Goal: Check status: Check status

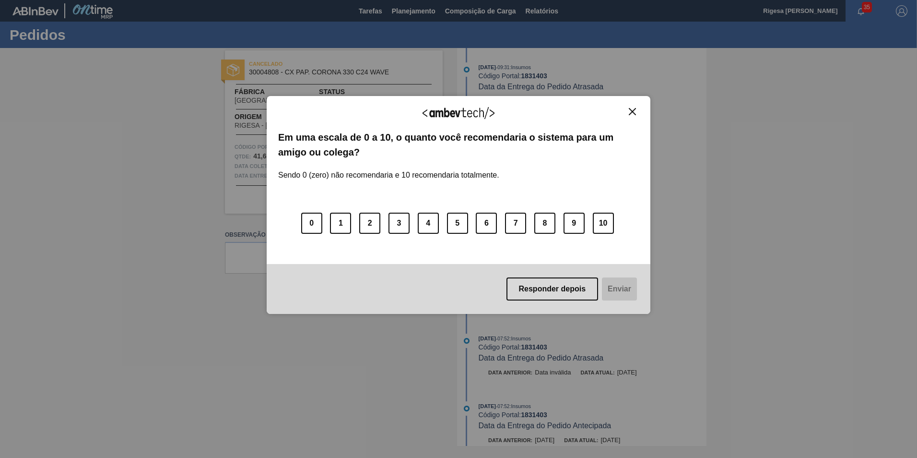
click at [631, 107] on button "Close" at bounding box center [632, 111] width 13 height 8
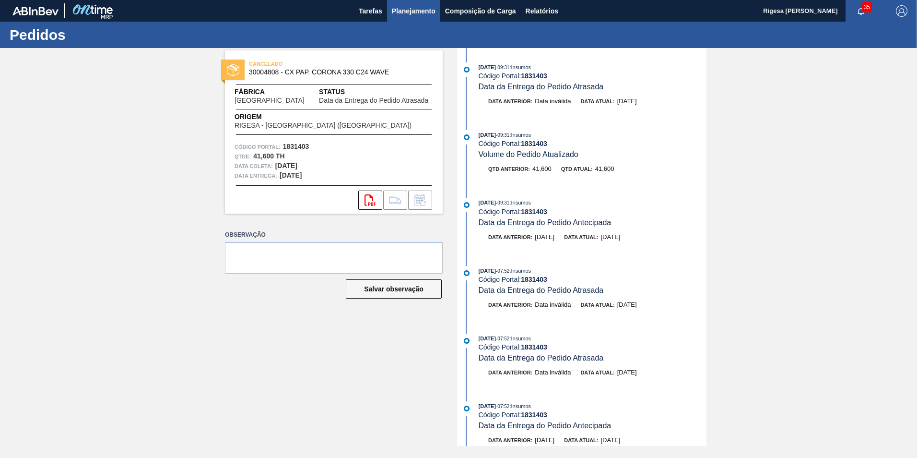
click at [424, 11] on span "Planejamento" at bounding box center [414, 11] width 44 height 12
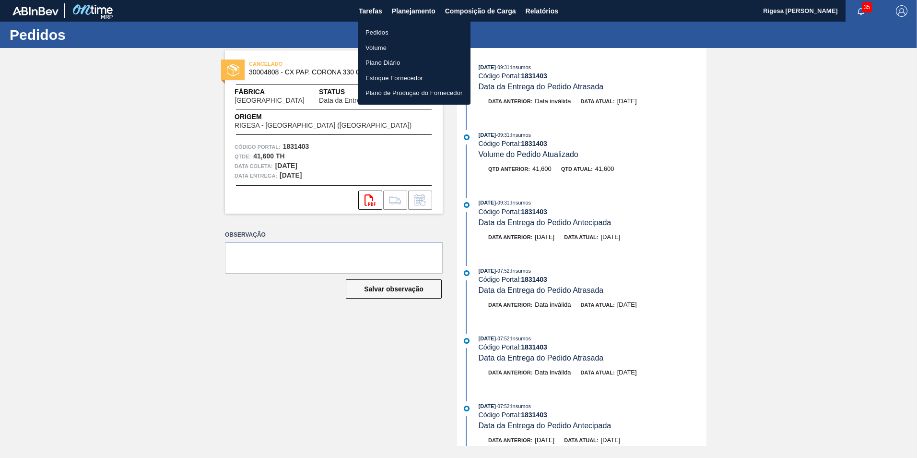
click at [392, 30] on li "Pedidos" at bounding box center [414, 32] width 113 height 15
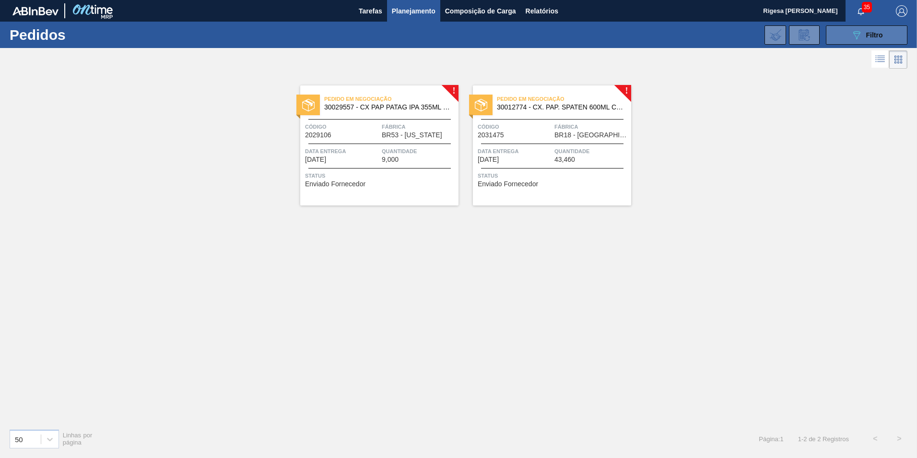
click at [835, 35] on button "089F7B8B-B2A5-4AFE-B5C0-19BA573D28AC Filtro" at bounding box center [867, 34] width 82 height 19
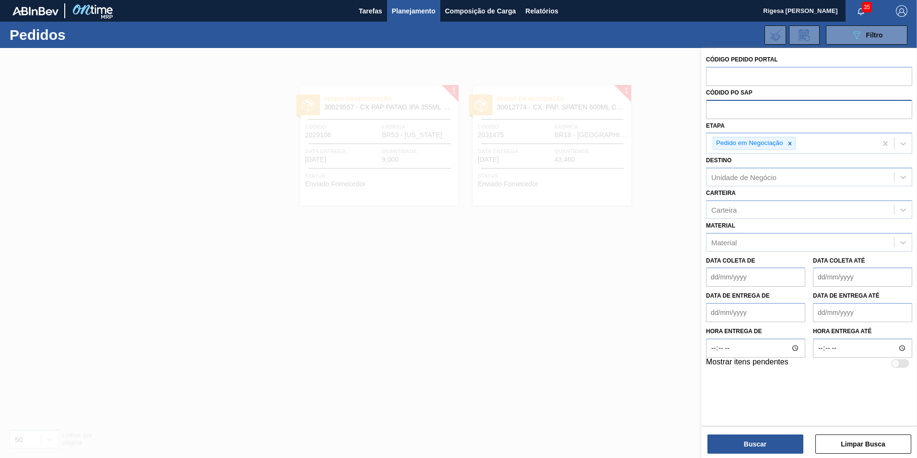
click at [731, 108] on input "text" at bounding box center [809, 109] width 206 height 18
paste input "5800368784"
click at [791, 143] on icon at bounding box center [790, 143] width 7 height 7
type input "5800368784"
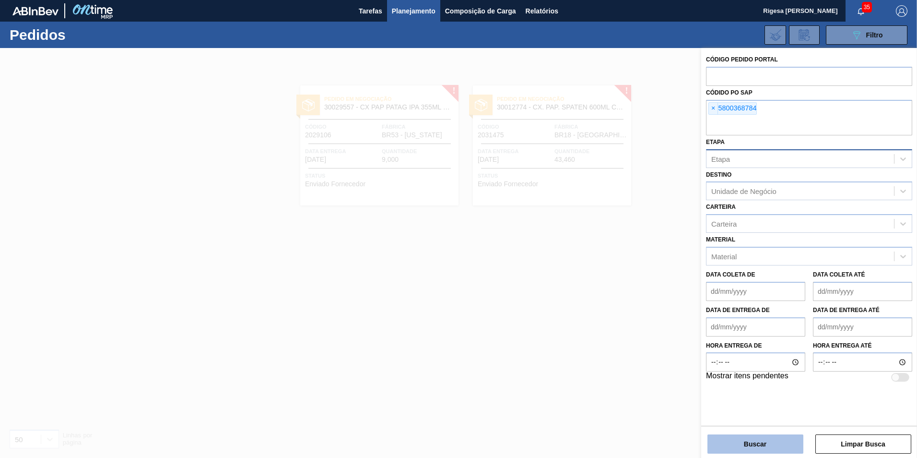
click at [732, 442] on button "Buscar" at bounding box center [755, 443] width 96 height 19
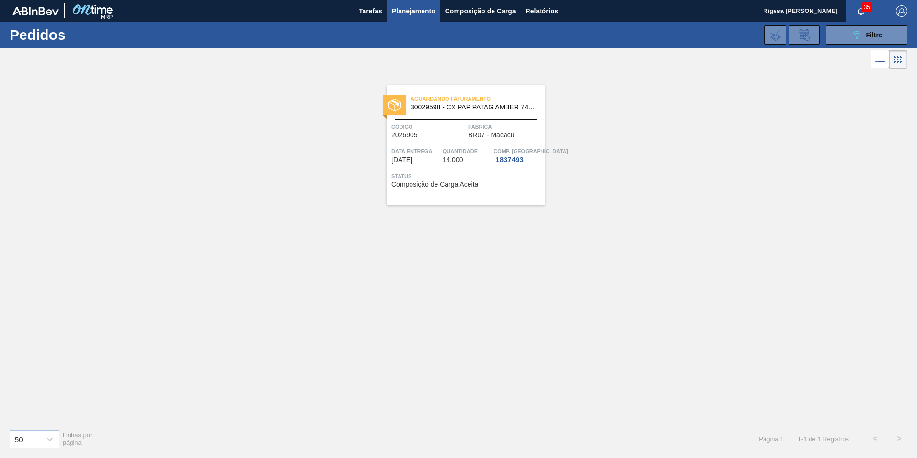
click at [469, 102] on span "Aguardando Faturamento" at bounding box center [478, 99] width 134 height 10
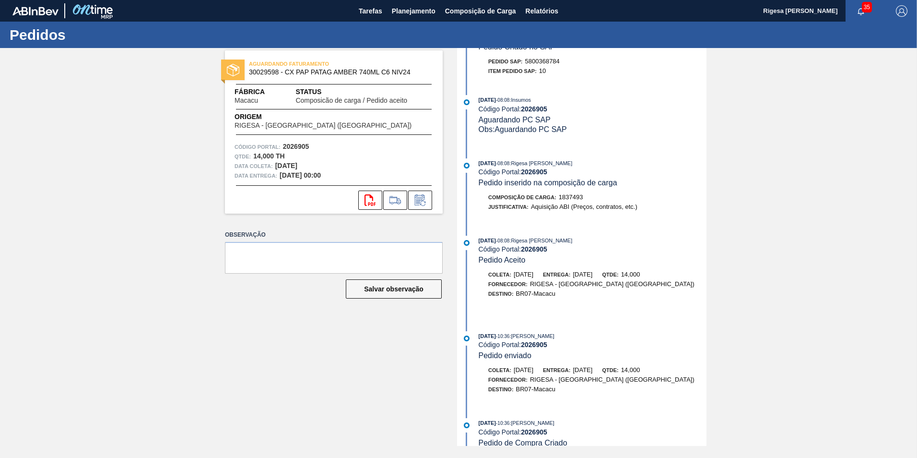
scroll to position [129, 0]
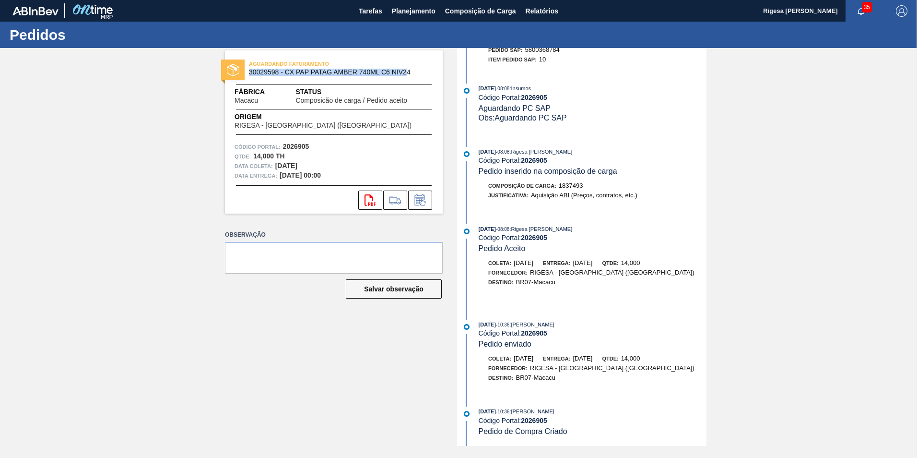
drag, startPoint x: 249, startPoint y: 72, endPoint x: 408, endPoint y: 68, distance: 158.8
click at [408, 68] on div "AGUARDANDO FATURAMENTO 30029598 - CX PAP [PERSON_NAME] 740ML C6 NIV24" at bounding box center [358, 67] width 218 height 17
copy span "30029598 - CX PAP [PERSON_NAME] 740ML C6 NIV2"
